Goal: Task Accomplishment & Management: Use online tool/utility

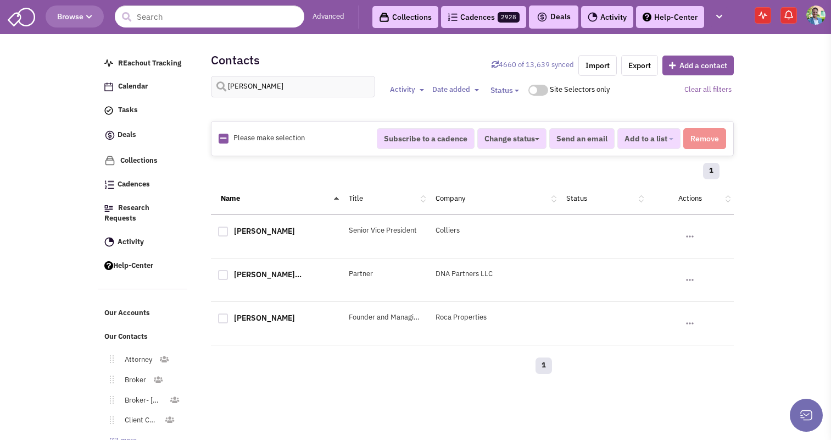
select select
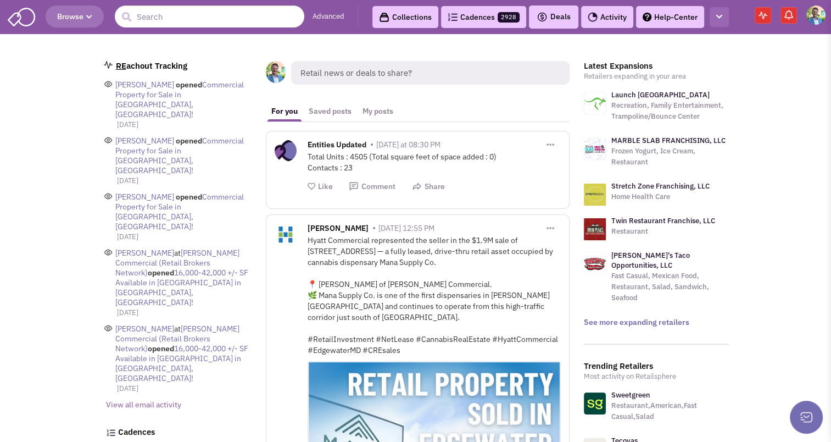
click at [720, 17] on icon "button" at bounding box center [720, 16] width 6 height 7
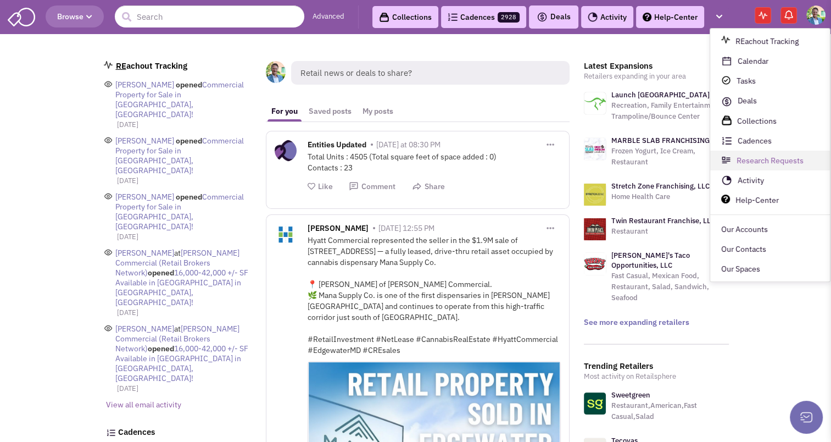
click at [757, 161] on link "Research Requests" at bounding box center [770, 161] width 120 height 20
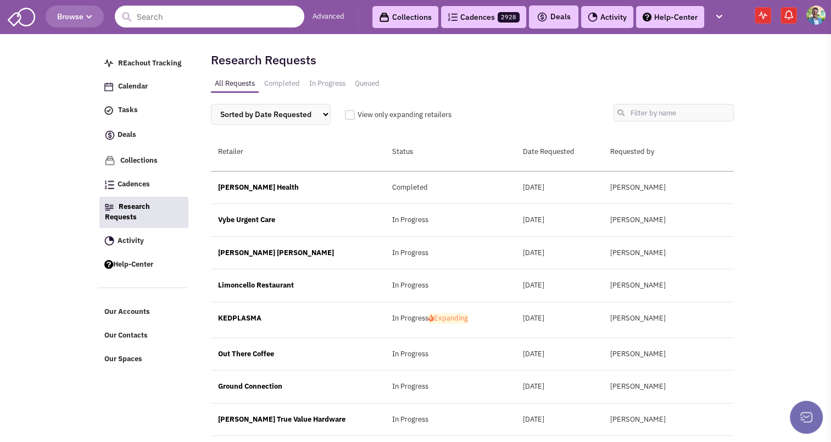
click at [732, 55] on div "Research Requests All Requests Completed In Progress Queued Sorted by Date Requ…" at bounding box center [472, 90] width 523 height 92
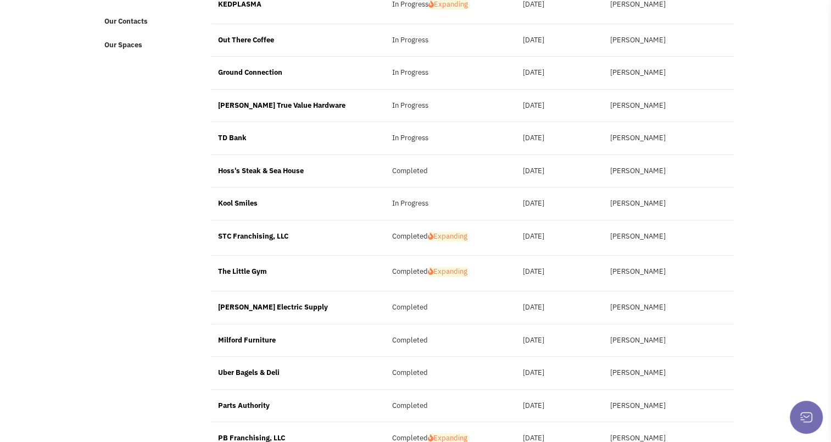
scroll to position [314, 0]
click at [763, 234] on body "Browse Advanced Collections Cadences 2928 Deals Activity" at bounding box center [415, 238] width 831 height 1104
click at [716, 342] on div "Milford Furniture Completed September 03, 2024 Melissa Lippe" at bounding box center [472, 340] width 523 height 33
